Goal: Task Accomplishment & Management: Manage account settings

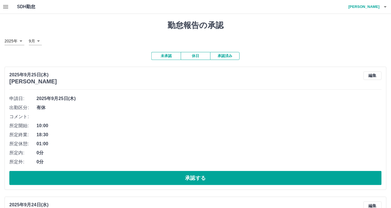
click at [193, 55] on button "休日" at bounding box center [195, 56] width 29 height 8
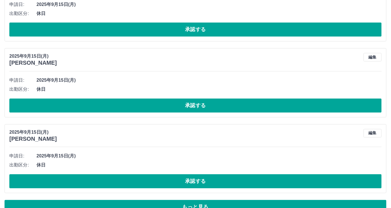
scroll to position [1780, 0]
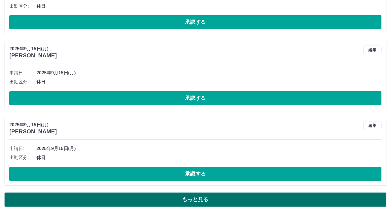
click at [193, 196] on button "もっと見る" at bounding box center [195, 200] width 381 height 14
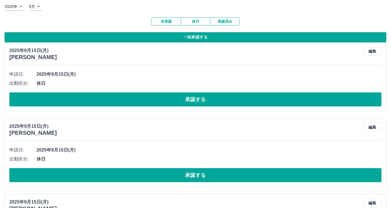
scroll to position [0, 0]
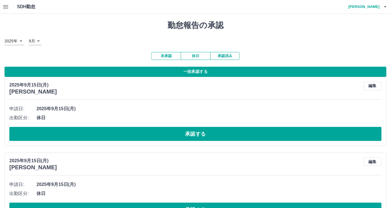
click at [190, 71] on button "一括承認する" at bounding box center [195, 72] width 381 height 10
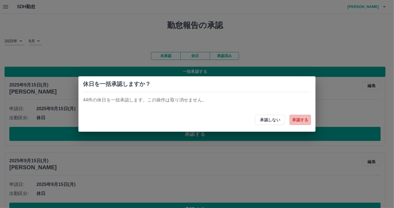
click at [305, 121] on button "承認する" at bounding box center [300, 120] width 21 height 10
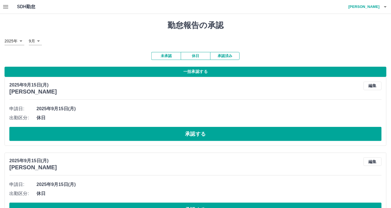
click at [206, 73] on button "一括承認する" at bounding box center [195, 72] width 381 height 10
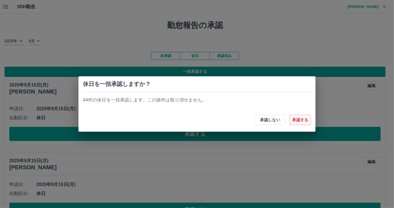
click at [305, 120] on button "承認する" at bounding box center [300, 120] width 21 height 10
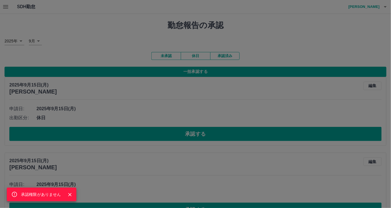
click at [271, 32] on div "承認権限がありません" at bounding box center [195, 104] width 391 height 208
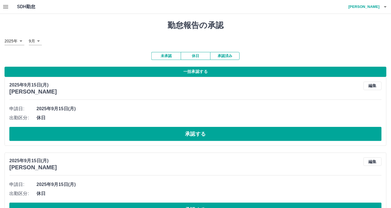
click at [5, 7] on icon "button" at bounding box center [5, 6] width 7 height 7
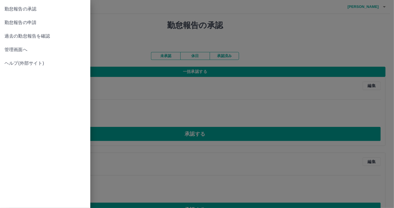
click at [15, 51] on span "管理画面へ" at bounding box center [45, 49] width 81 height 7
